Goal: Task Accomplishment & Management: Manage account settings

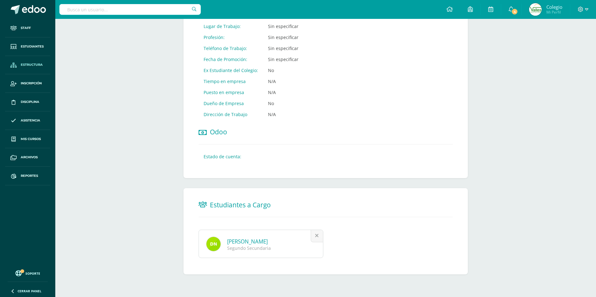
click at [27, 64] on span "Estructura" at bounding box center [32, 64] width 22 height 5
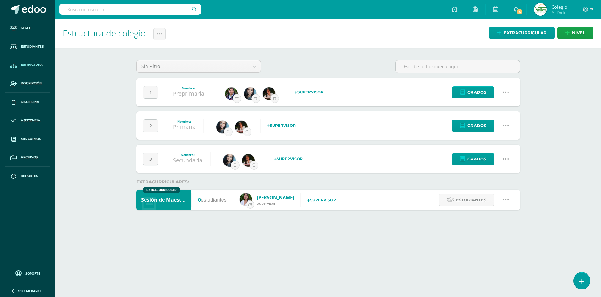
click at [504, 90] on icon at bounding box center [505, 92] width 7 height 7
click at [500, 121] on link "Configuración" at bounding box center [494, 124] width 56 height 10
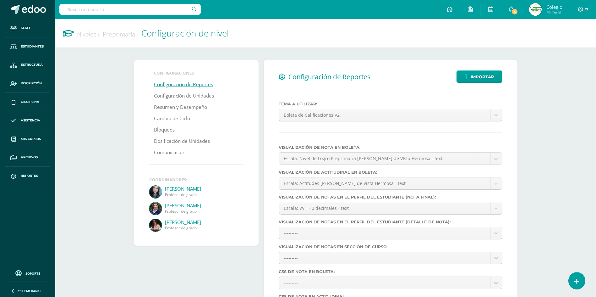
select select
click at [169, 129] on link "Bloqueos" at bounding box center [164, 129] width 21 height 11
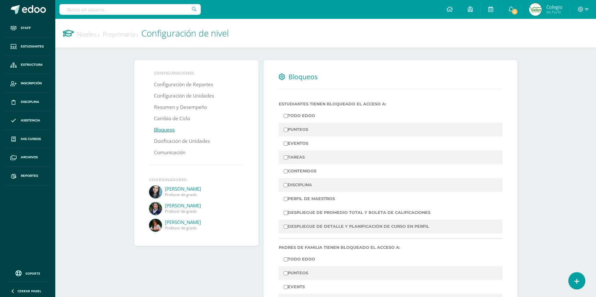
click at [285, 129] on input "PUNTEOS" at bounding box center [286, 130] width 4 height 4
checkbox input "true"
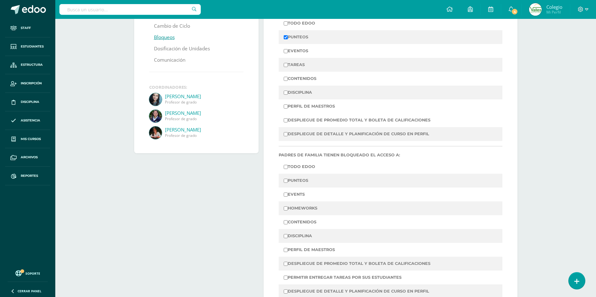
scroll to position [94, 0]
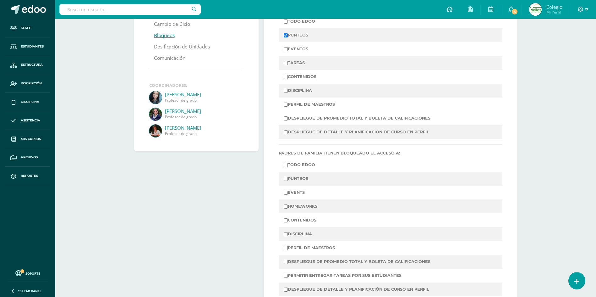
click at [287, 180] on input "PUNTEOS" at bounding box center [286, 179] width 4 height 4
checkbox input "true"
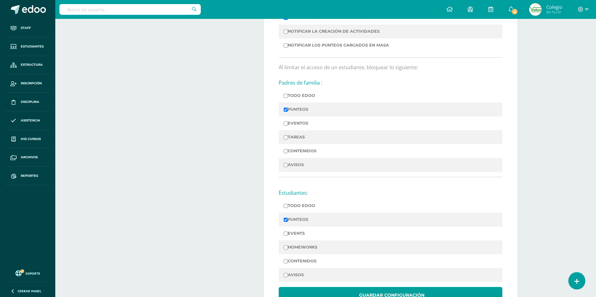
scroll to position [493, 0]
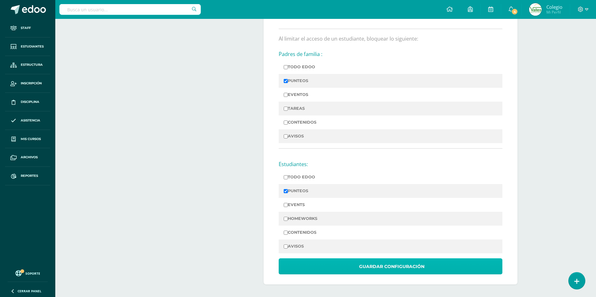
click at [358, 265] on button "Guardar Configuración" at bounding box center [391, 266] width 224 height 16
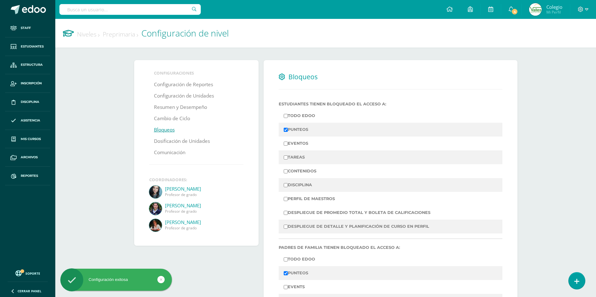
click at [88, 36] on link "Niveles" at bounding box center [88, 34] width 23 height 8
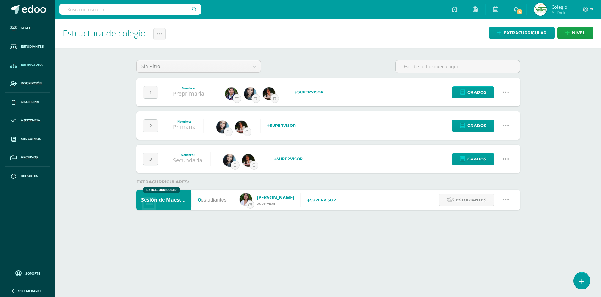
click at [506, 125] on icon at bounding box center [505, 125] width 7 height 7
click at [485, 155] on link "Configuración" at bounding box center [494, 158] width 56 height 10
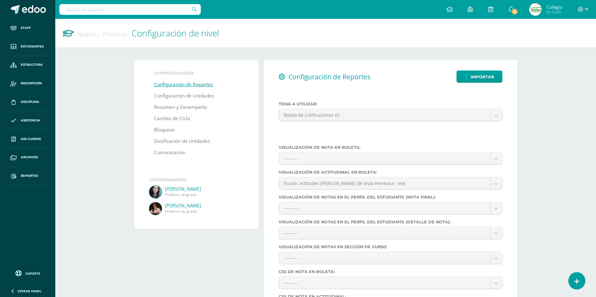
select select
click at [161, 129] on link "Bloqueos" at bounding box center [164, 129] width 21 height 11
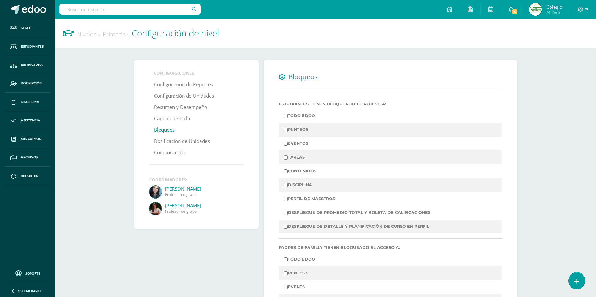
click at [286, 129] on input "PUNTEOS" at bounding box center [286, 130] width 4 height 4
checkbox input "true"
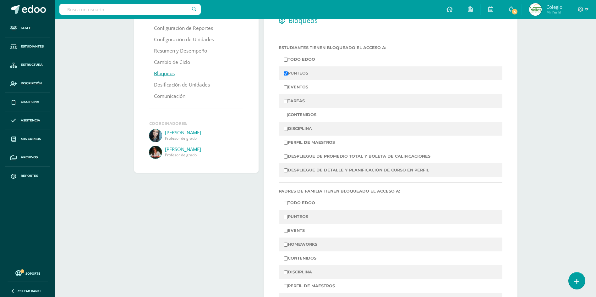
scroll to position [63, 0]
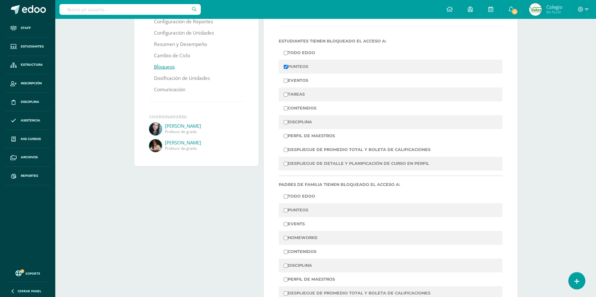
click at [286, 211] on input "PUNTEOS" at bounding box center [286, 210] width 4 height 4
checkbox input "true"
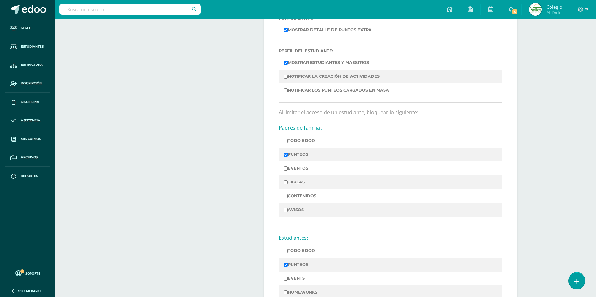
scroll to position [493, 0]
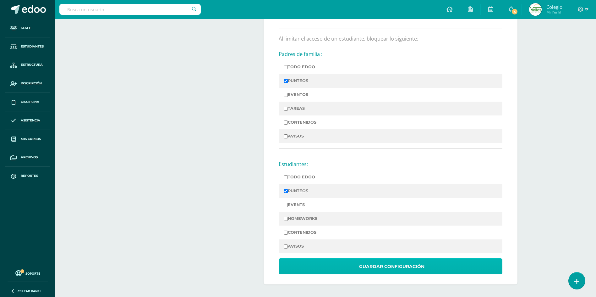
click at [364, 265] on span "Guardar Configuración" at bounding box center [391, 266] width 65 height 15
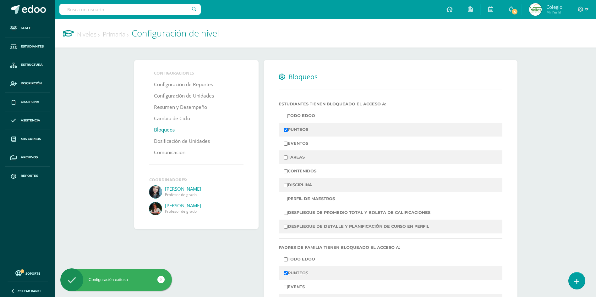
click at [88, 33] on link "Niveles" at bounding box center [88, 34] width 23 height 8
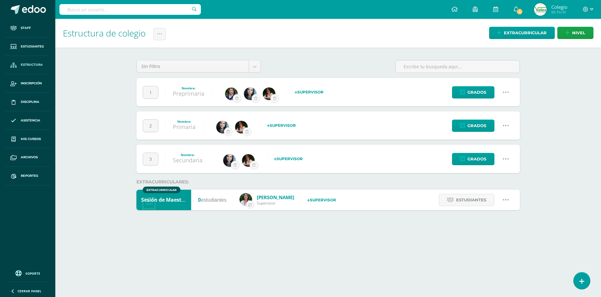
click at [507, 158] on icon at bounding box center [505, 158] width 7 height 7
click at [493, 189] on link "Configuración" at bounding box center [494, 191] width 56 height 10
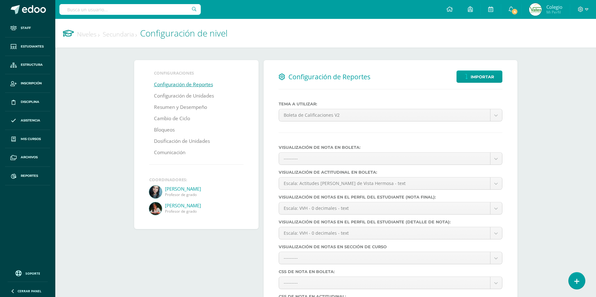
select select
drag, startPoint x: 160, startPoint y: 127, endPoint x: 166, endPoint y: 125, distance: 7.1
click at [160, 127] on link "Bloqueos" at bounding box center [164, 129] width 21 height 11
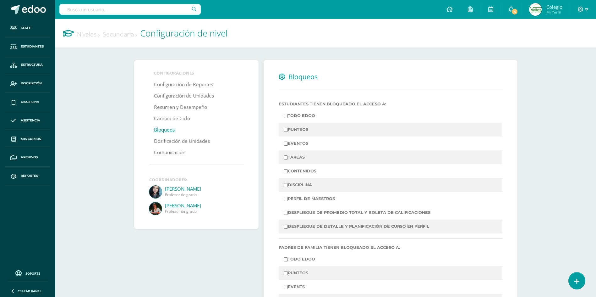
click at [162, 130] on link "Bloqueos" at bounding box center [164, 129] width 21 height 11
click at [288, 131] on label "PUNTEOS" at bounding box center [391, 129] width 214 height 9
click at [288, 131] on input "PUNTEOS" at bounding box center [286, 130] width 4 height 4
checkbox input "true"
click at [290, 128] on label "PUNTEOS" at bounding box center [391, 129] width 214 height 9
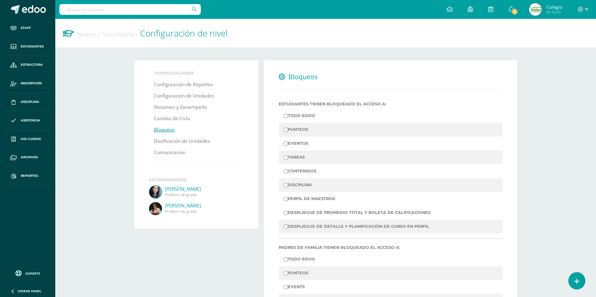
click at [288, 128] on input "PUNTEOS" at bounding box center [286, 130] width 4 height 4
checkbox input "true"
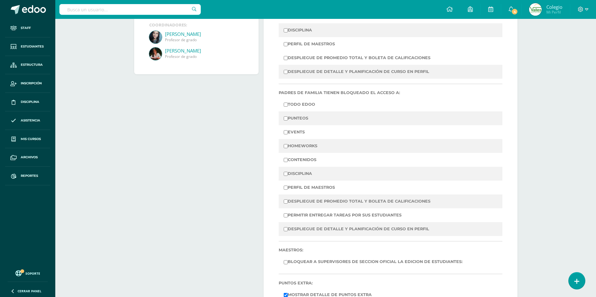
scroll to position [157, 0]
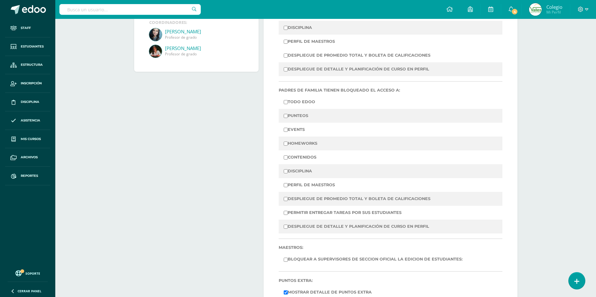
click at [297, 113] on label "PUNTEOS" at bounding box center [391, 115] width 214 height 9
click at [288, 114] on input "PUNTEOS" at bounding box center [286, 116] width 4 height 4
checkbox input "true"
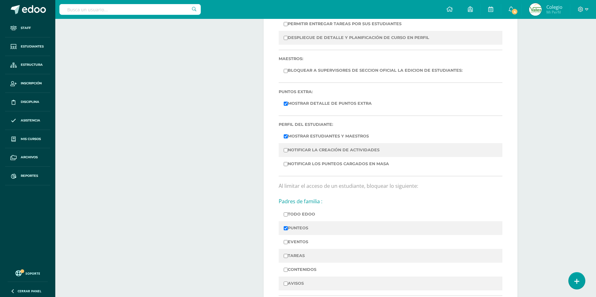
scroll to position [493, 0]
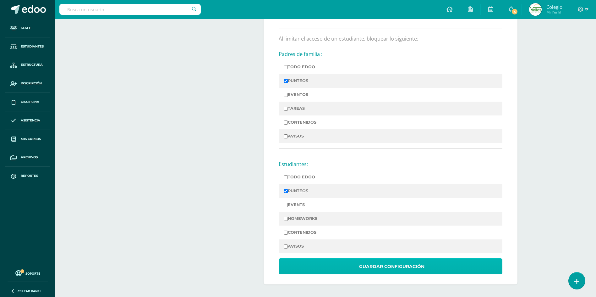
click at [370, 267] on span "Guardar Configuración" at bounding box center [391, 266] width 65 height 15
